Goal: Information Seeking & Learning: Understand process/instructions

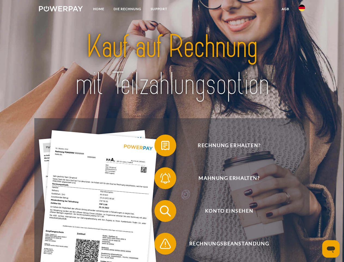
click at [61, 10] on img at bounding box center [61, 8] width 44 height 5
click at [302, 10] on img at bounding box center [302, 8] width 7 height 7
click at [285, 9] on link "agb" at bounding box center [285, 9] width 17 height 10
click at [161, 146] on span at bounding box center [157, 145] width 27 height 27
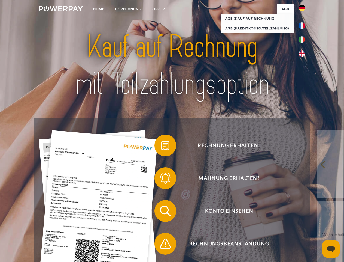
click at [161, 179] on span at bounding box center [157, 177] width 27 height 27
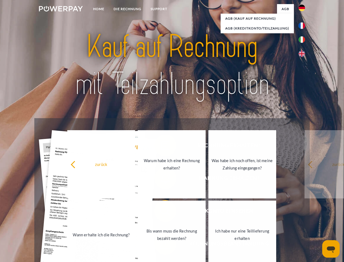
click at [161, 212] on link "Bis wann muss die Rechnung bezahlt werden?" at bounding box center [172, 234] width 68 height 68
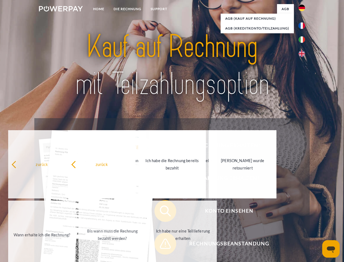
click at [161, 244] on span at bounding box center [157, 243] width 27 height 27
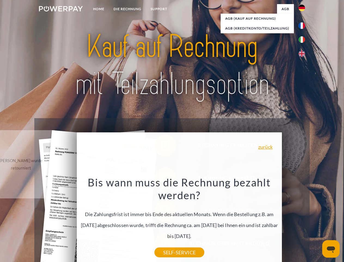
click at [331, 248] on icon "Messaging-Fenster öffnen" at bounding box center [331, 249] width 8 height 7
